Goal: Task Accomplishment & Management: Complete application form

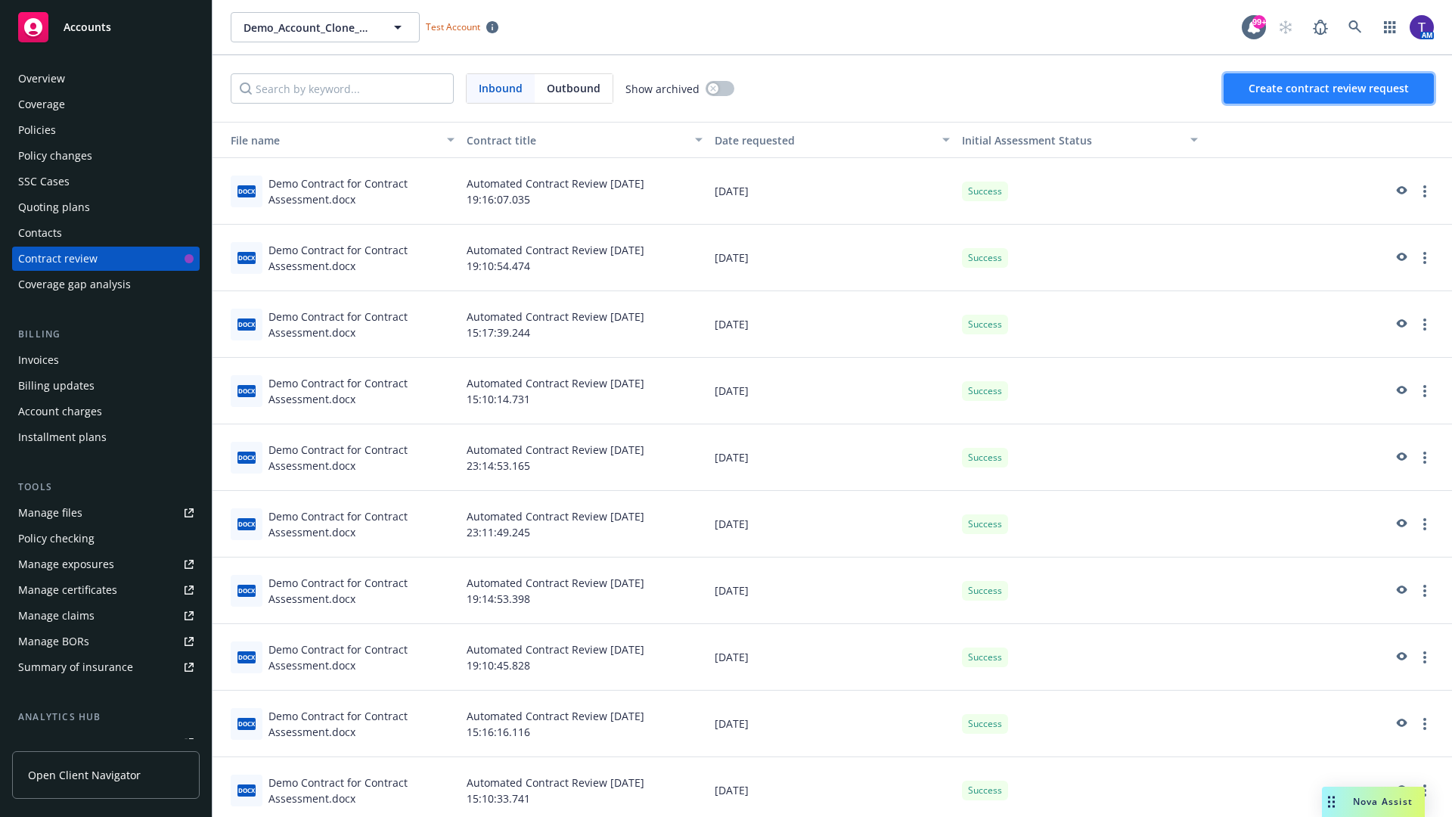
click at [1329, 88] on span "Create contract review request" at bounding box center [1329, 88] width 160 height 14
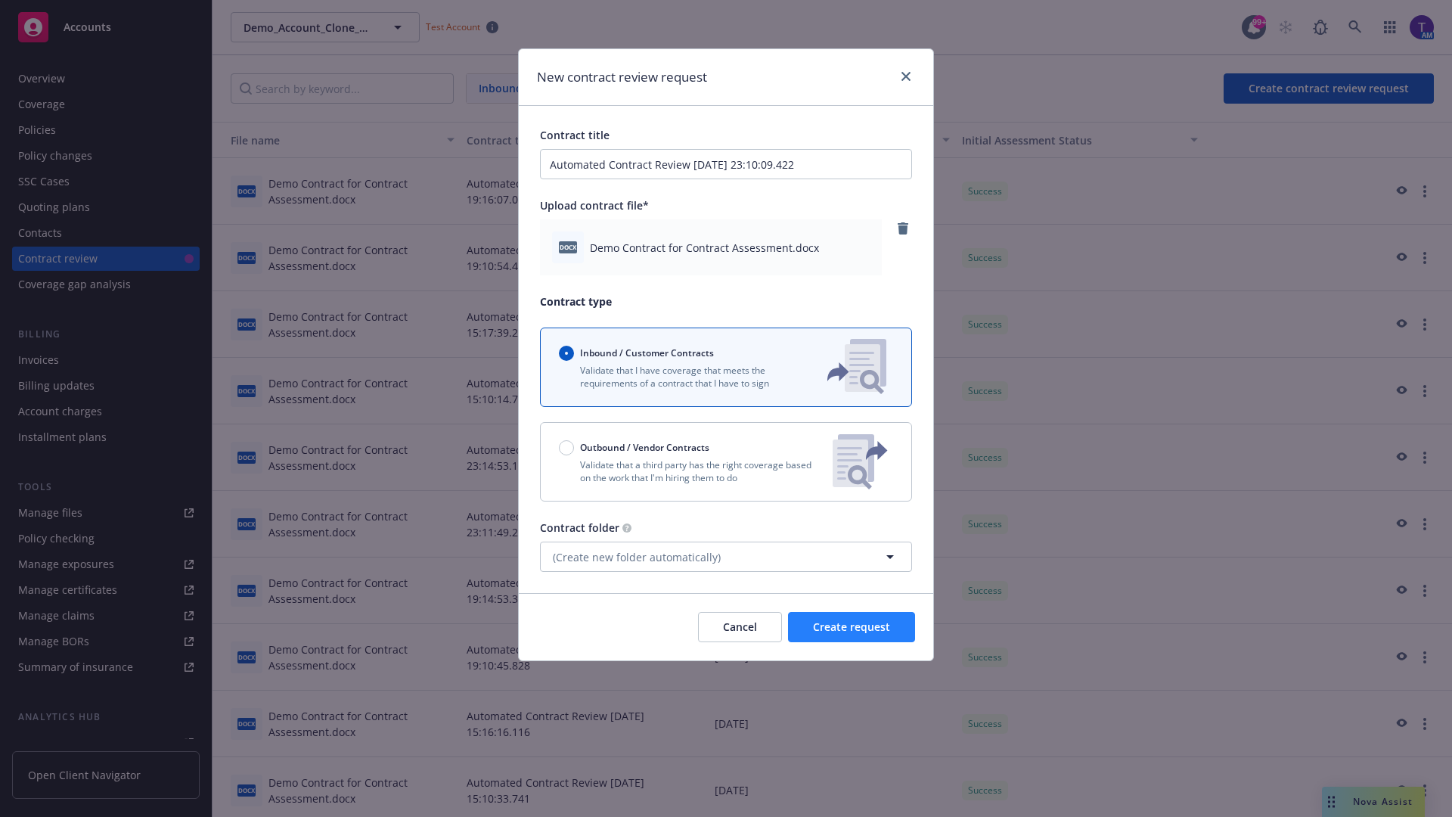
type input "Automated Contract Review [DATE] 23:10:09.422"
click at [852, 627] on span "Create request" at bounding box center [851, 626] width 77 height 14
